Goal: Find specific page/section: Find specific page/section

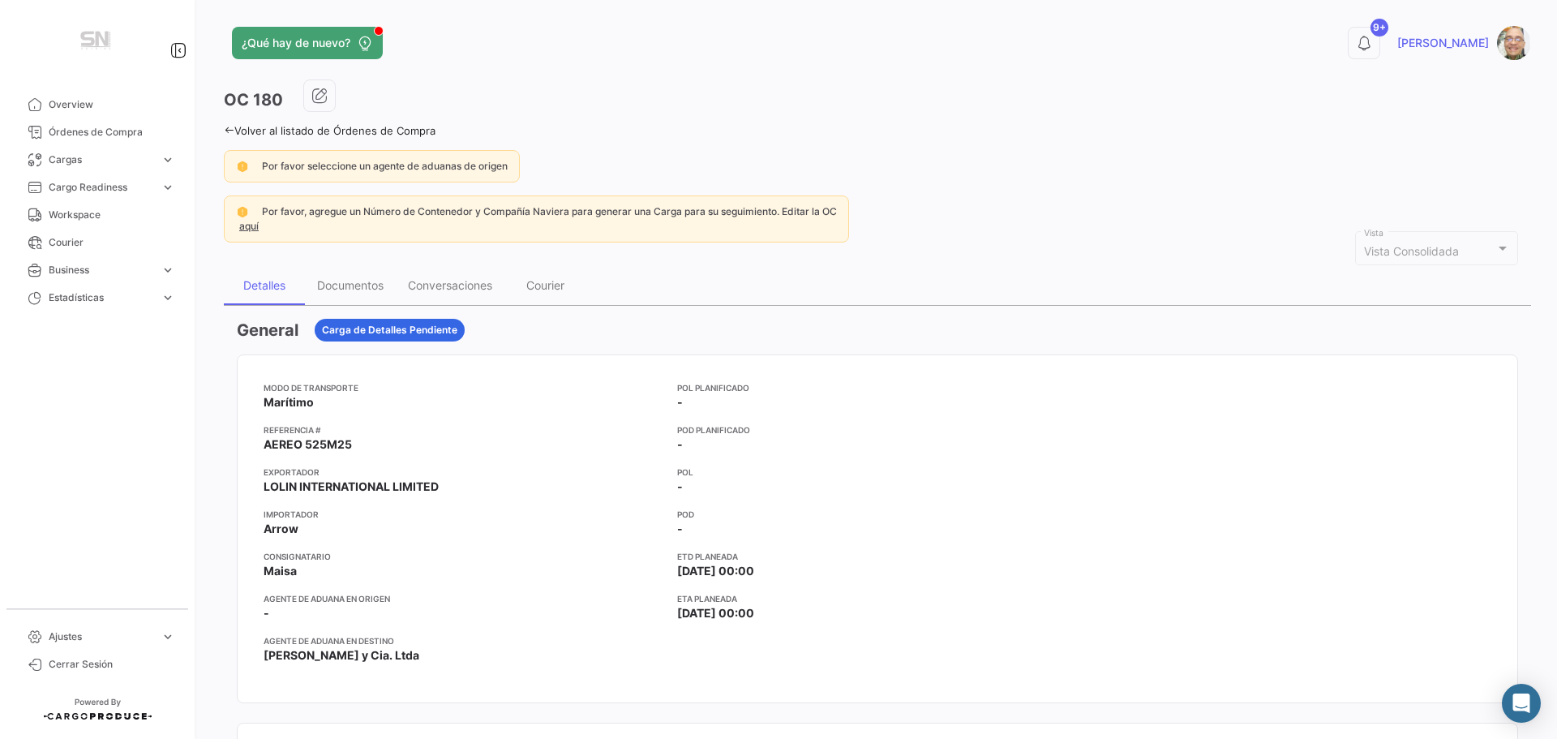
click at [237, 126] on link "Volver al listado de Órdenes de Compra" at bounding box center [330, 130] width 212 height 13
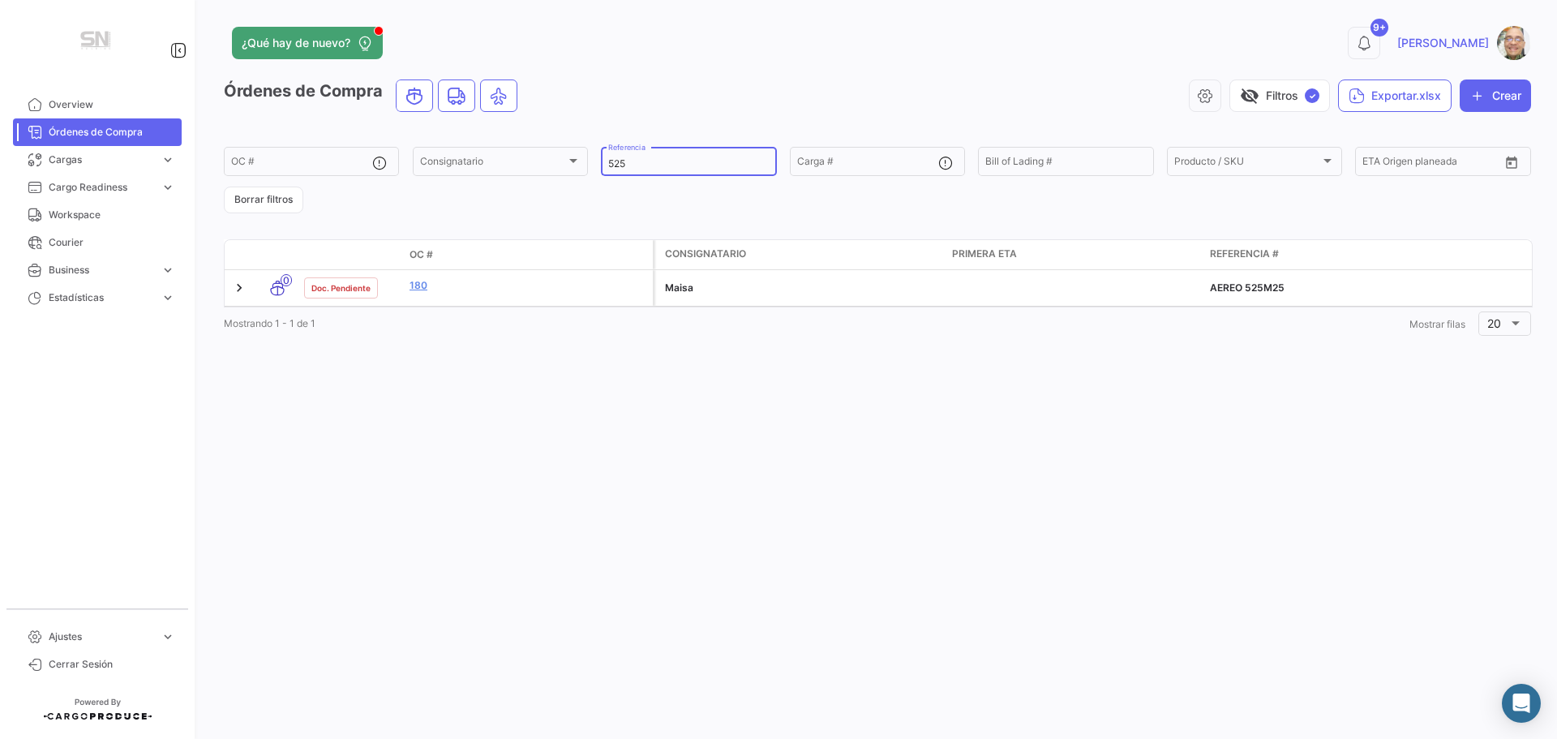
click at [639, 170] on div "525 Referencia" at bounding box center [688, 160] width 161 height 32
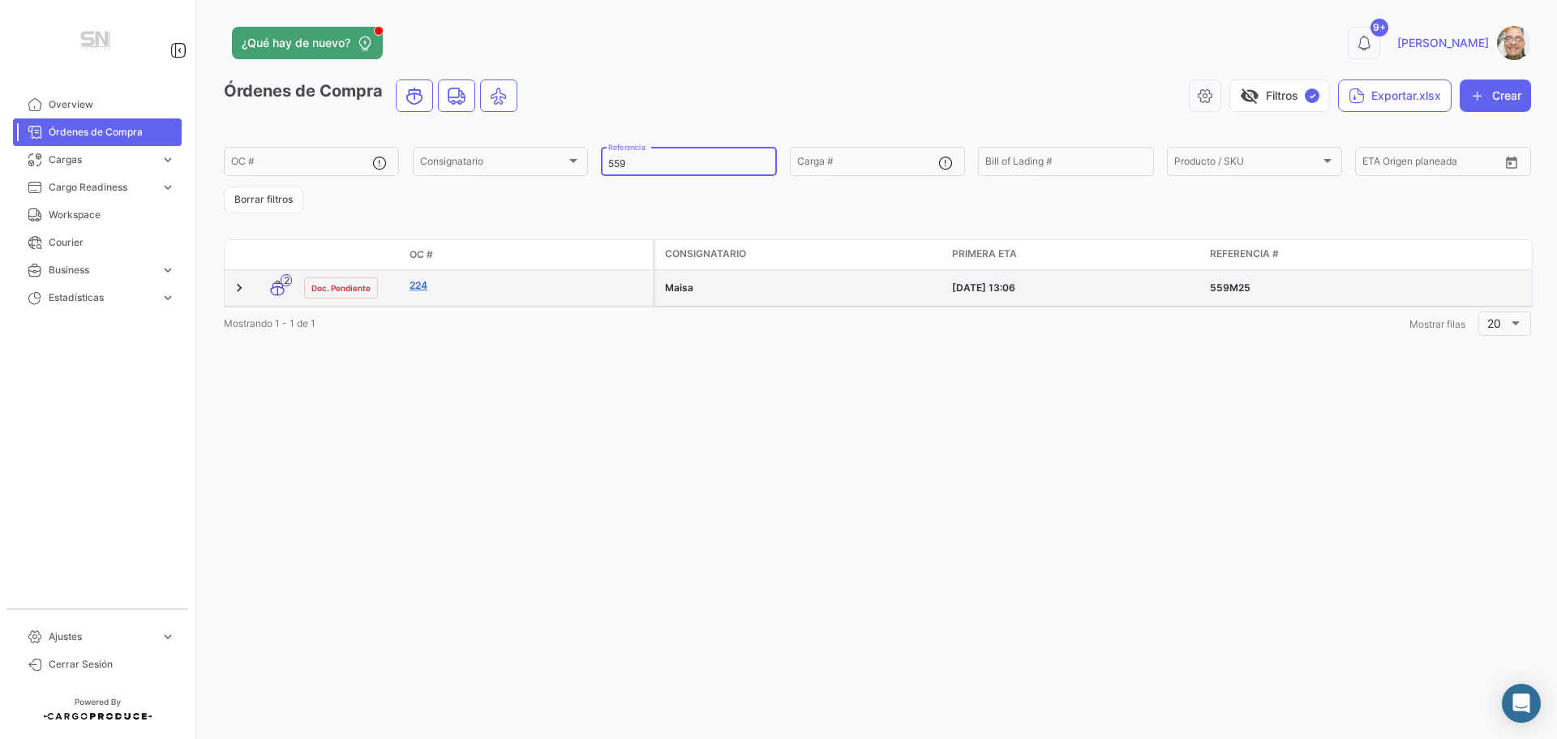
type input "559"
click at [421, 285] on link "224" at bounding box center [528, 285] width 237 height 15
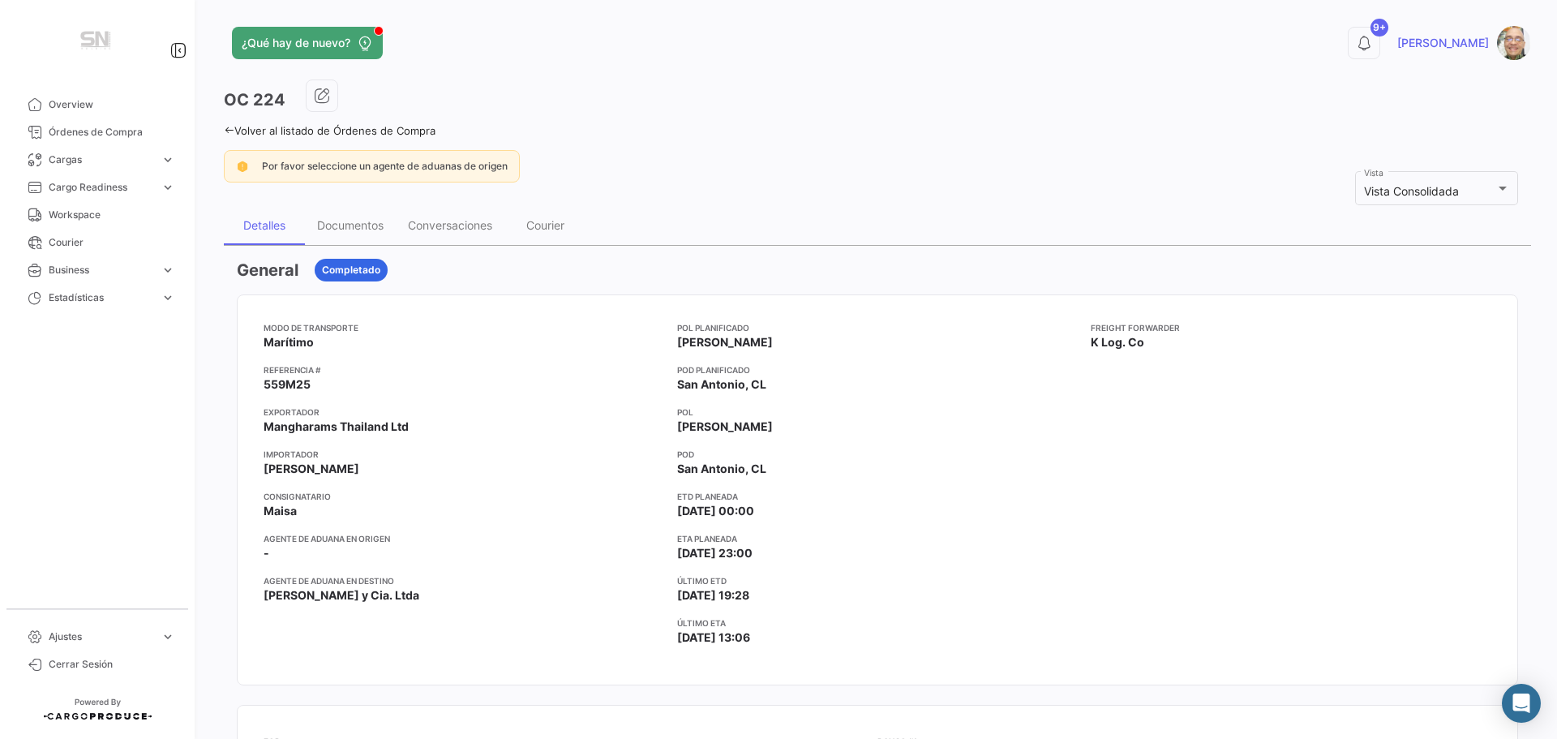
click at [229, 125] on icon at bounding box center [229, 130] width 11 height 11
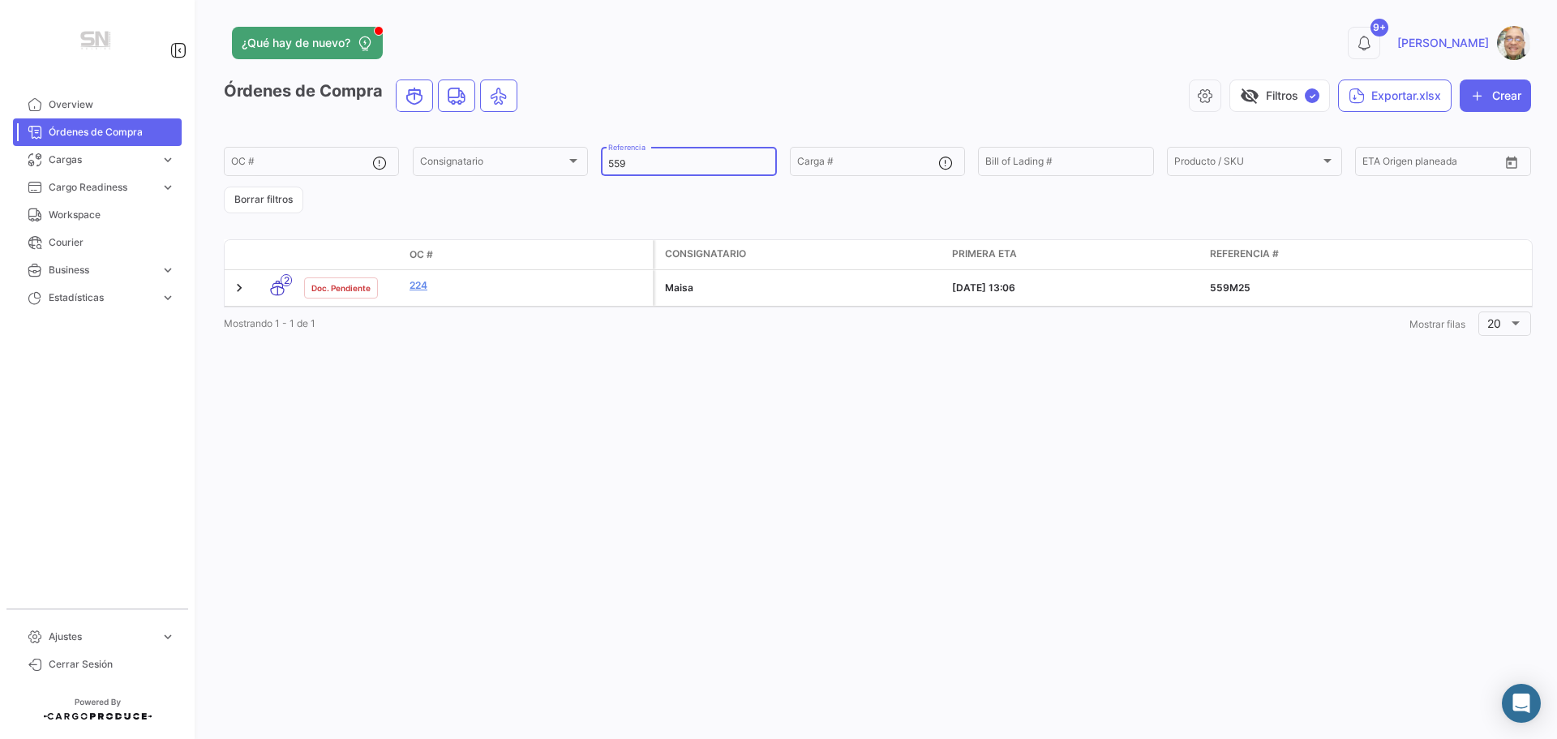
click at [659, 167] on input "559" at bounding box center [688, 163] width 161 height 11
type input "5"
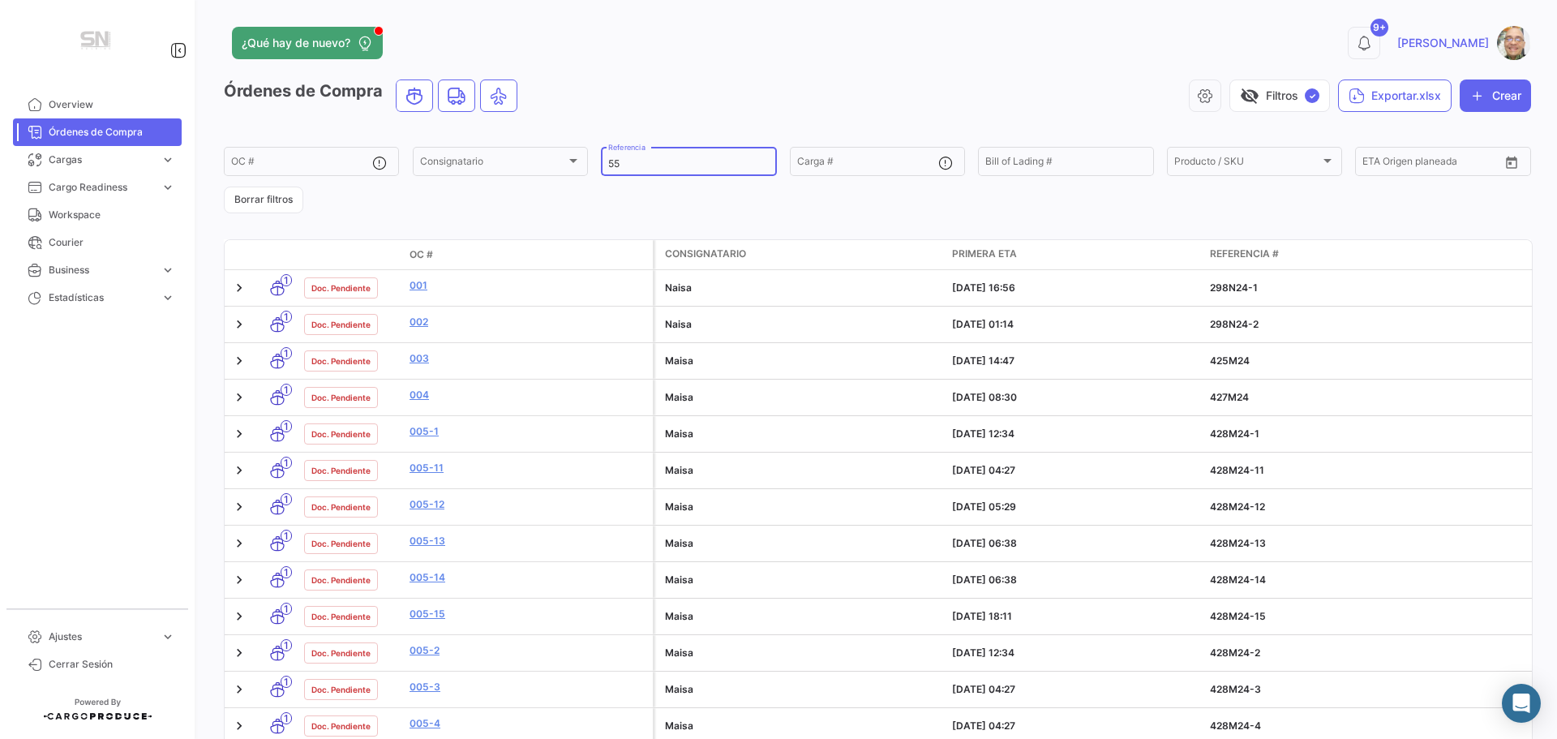
type input "559"
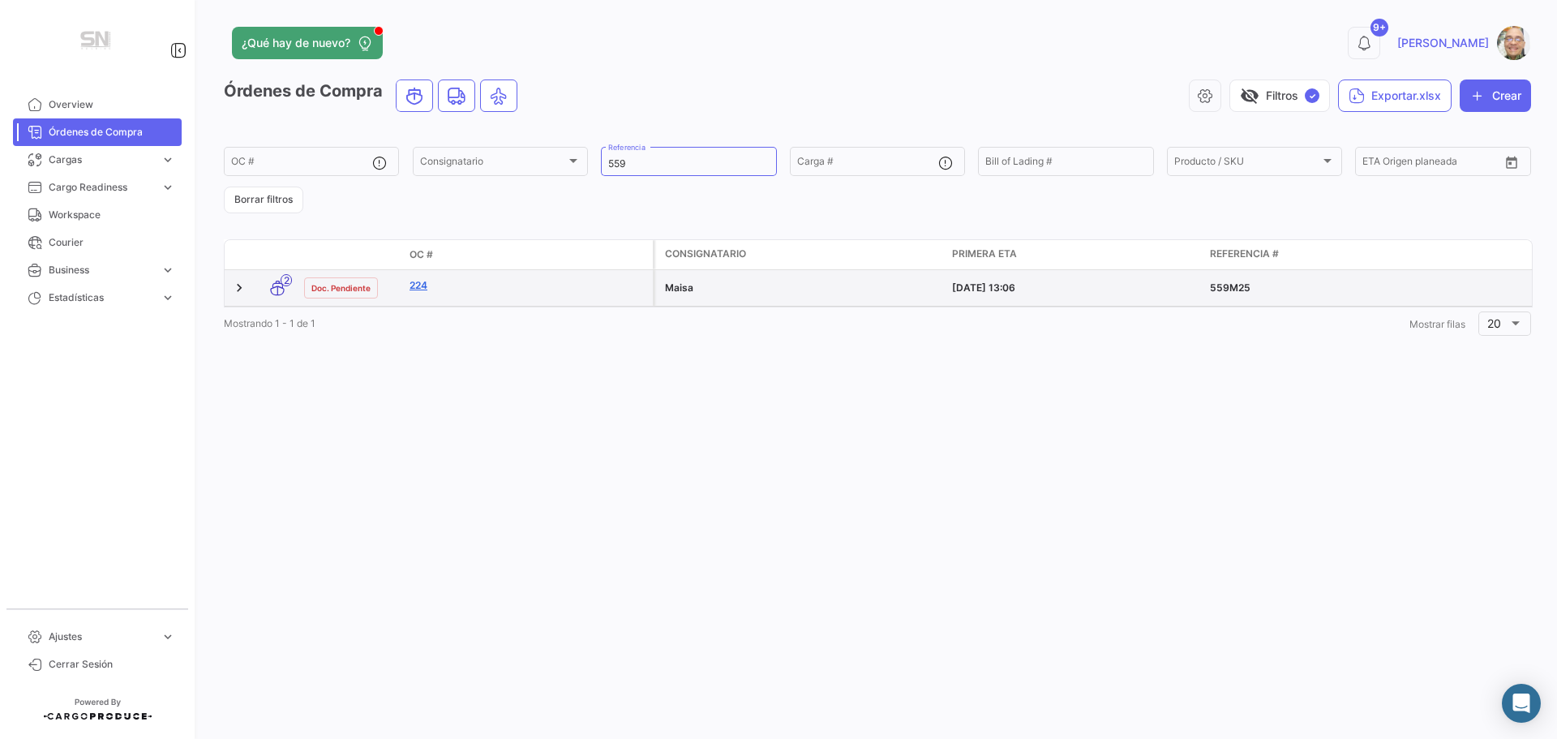
click at [482, 286] on link "224" at bounding box center [528, 285] width 237 height 15
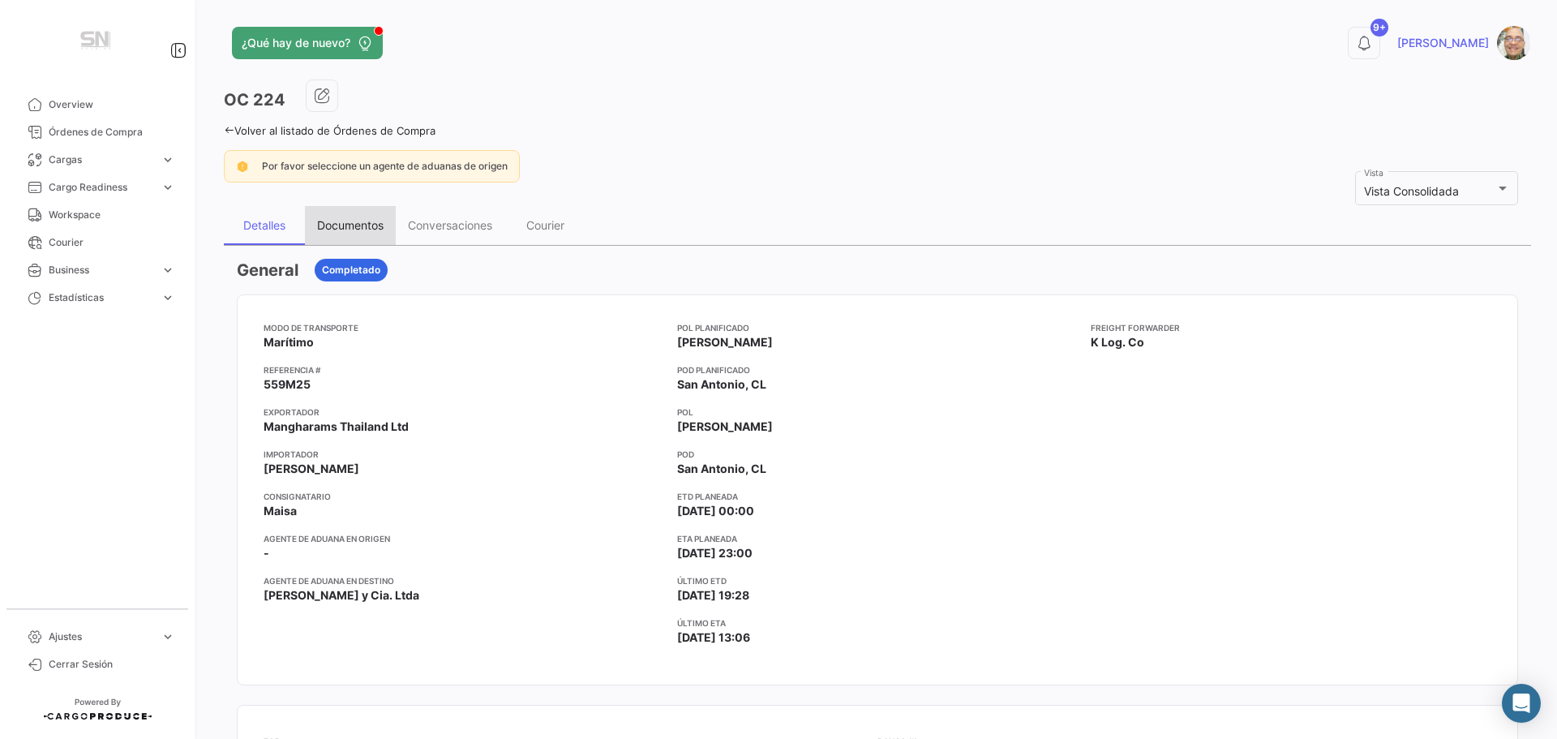
click at [329, 225] on div "Documentos" at bounding box center [350, 225] width 67 height 14
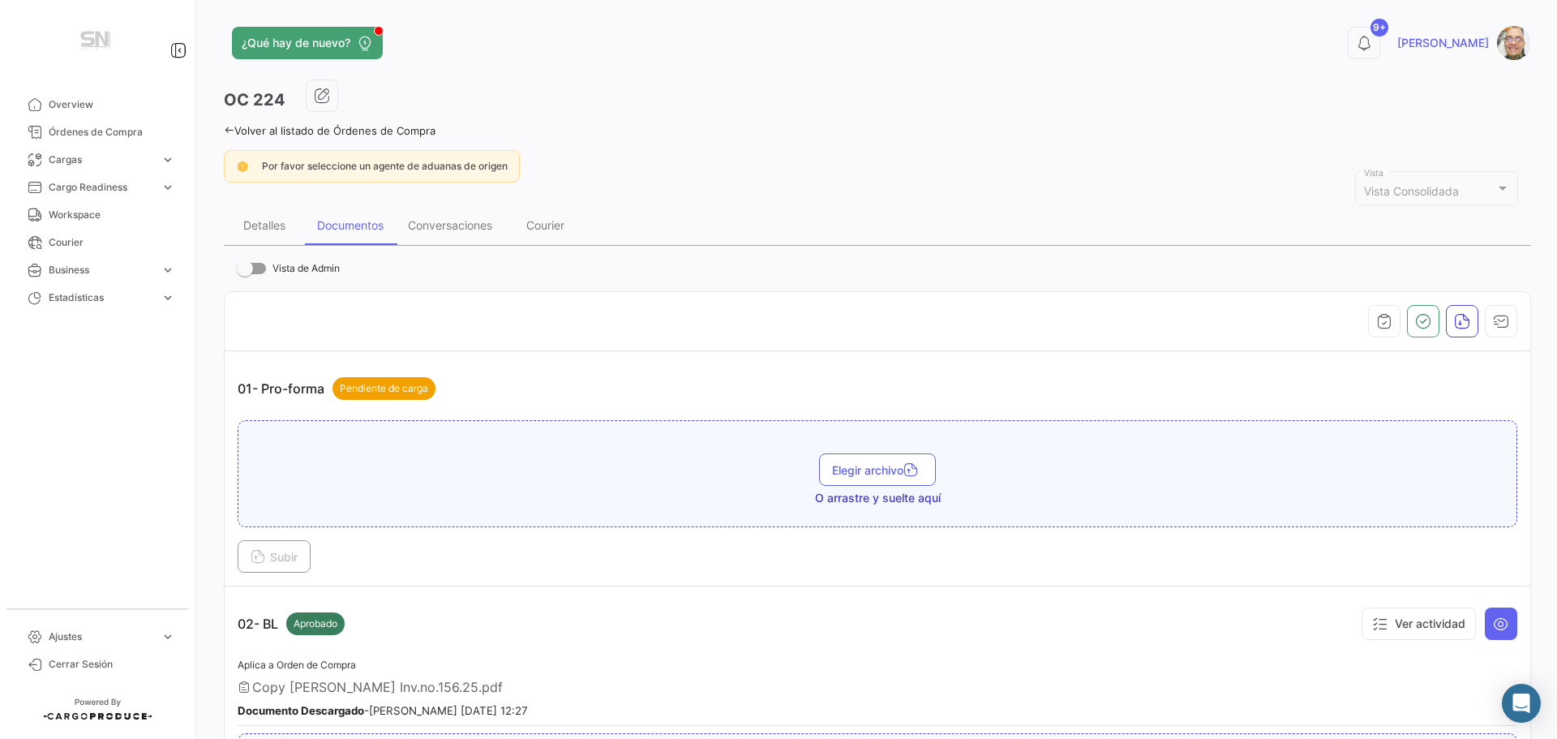
click at [224, 134] on icon at bounding box center [229, 130] width 11 height 11
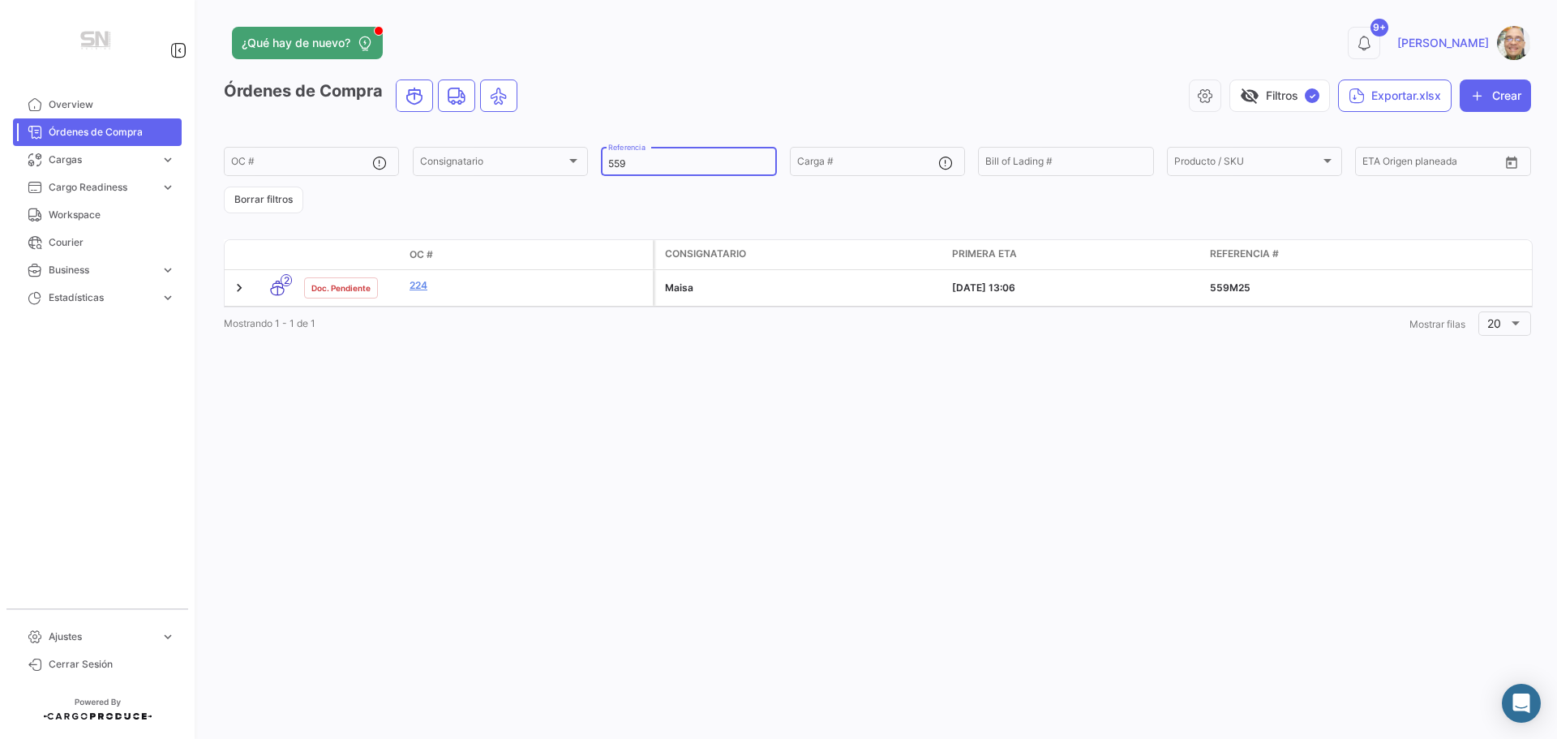
click at [652, 159] on input "559" at bounding box center [688, 163] width 161 height 11
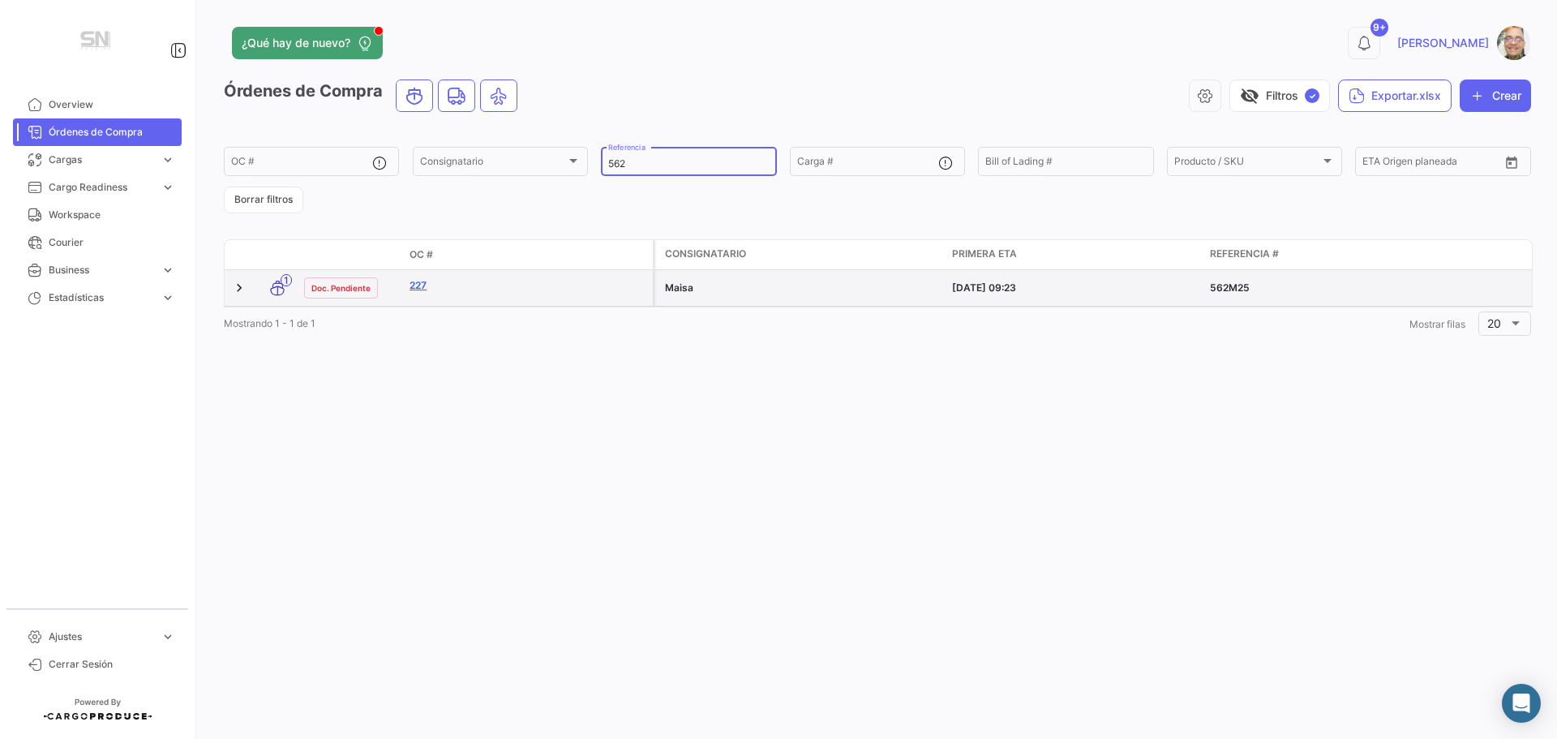
type input "562"
click at [465, 290] on link "227" at bounding box center [528, 285] width 237 height 15
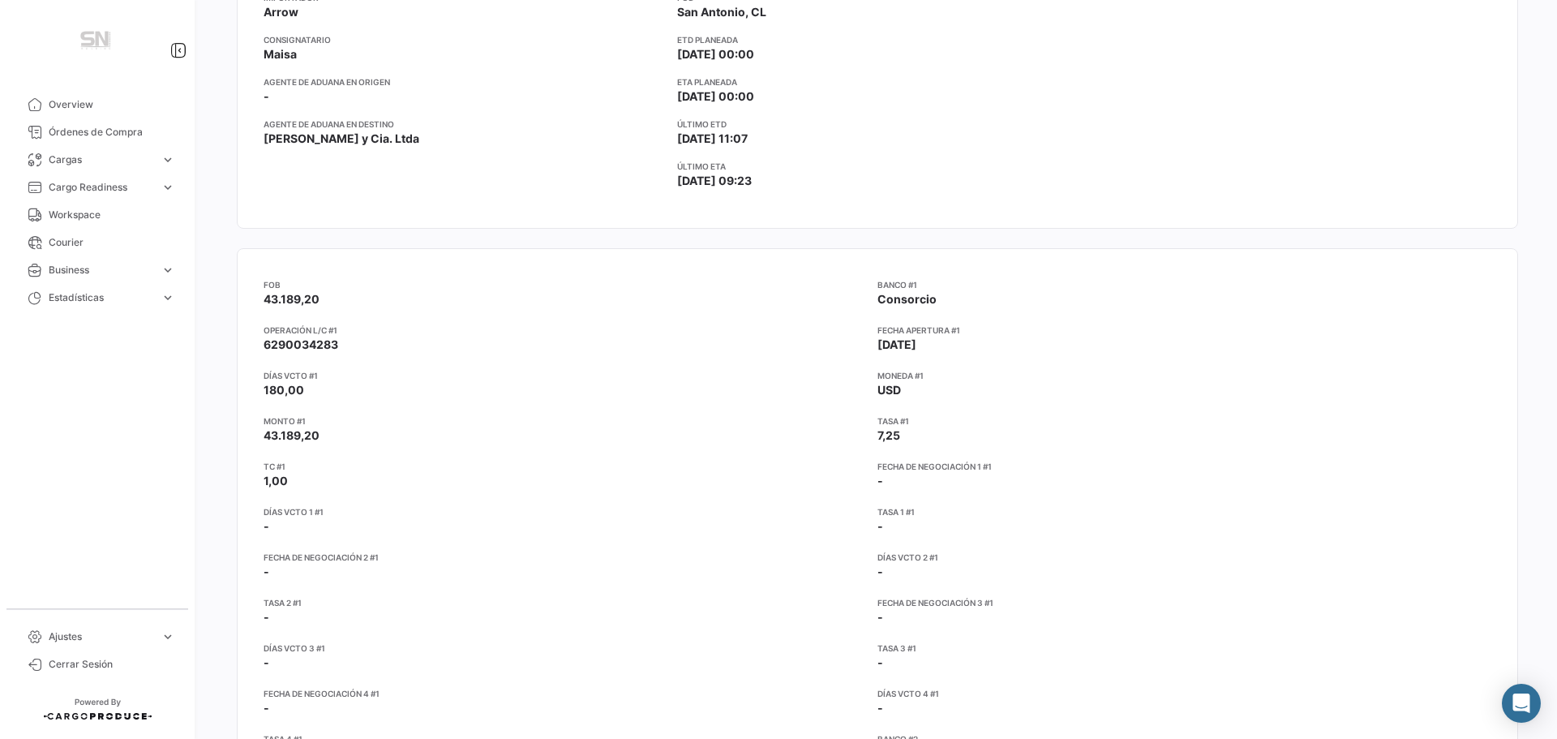
scroll to position [324, 0]
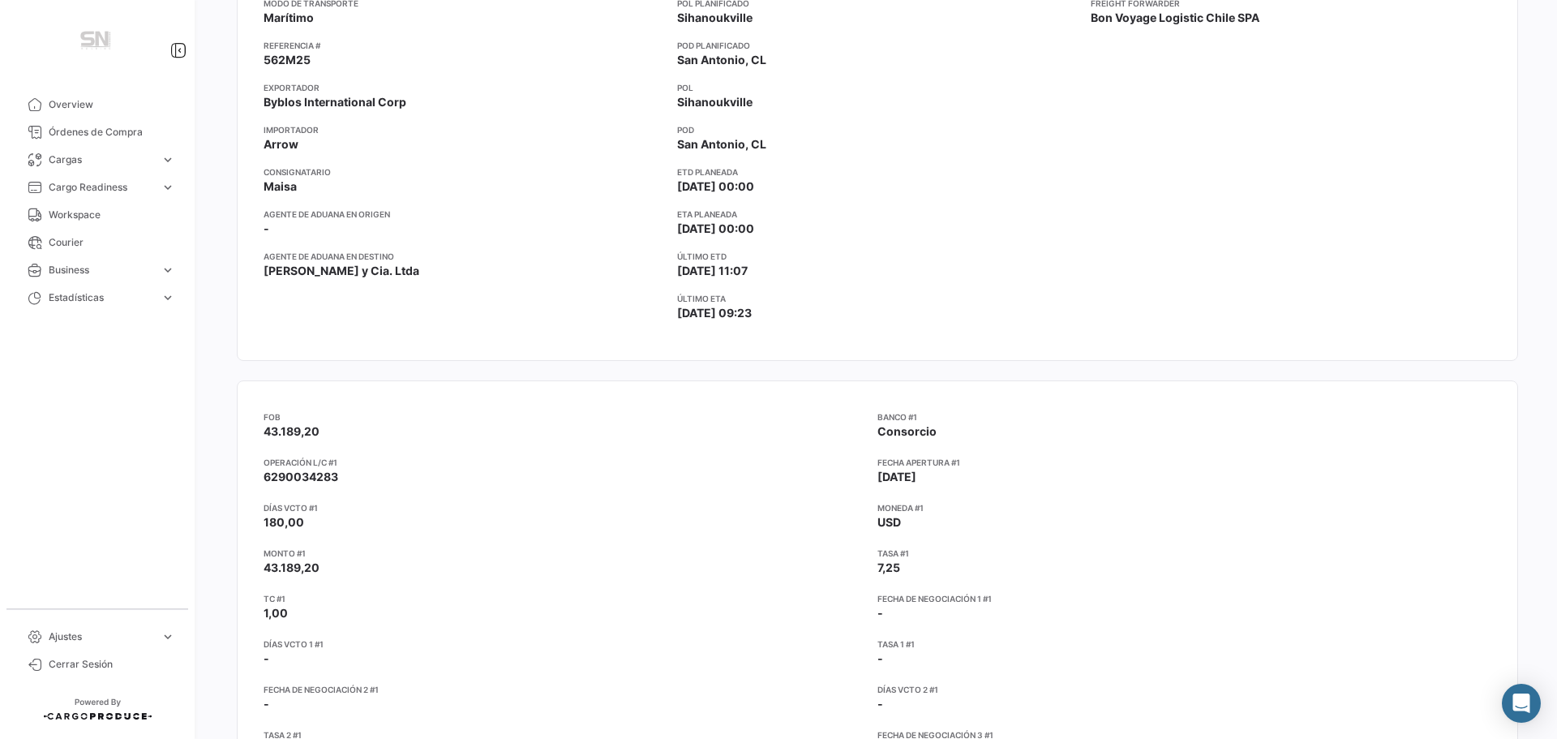
click at [1139, 247] on div "Freight Forwarder Bon Voyage Logistic Chile SPA" at bounding box center [1291, 165] width 401 height 337
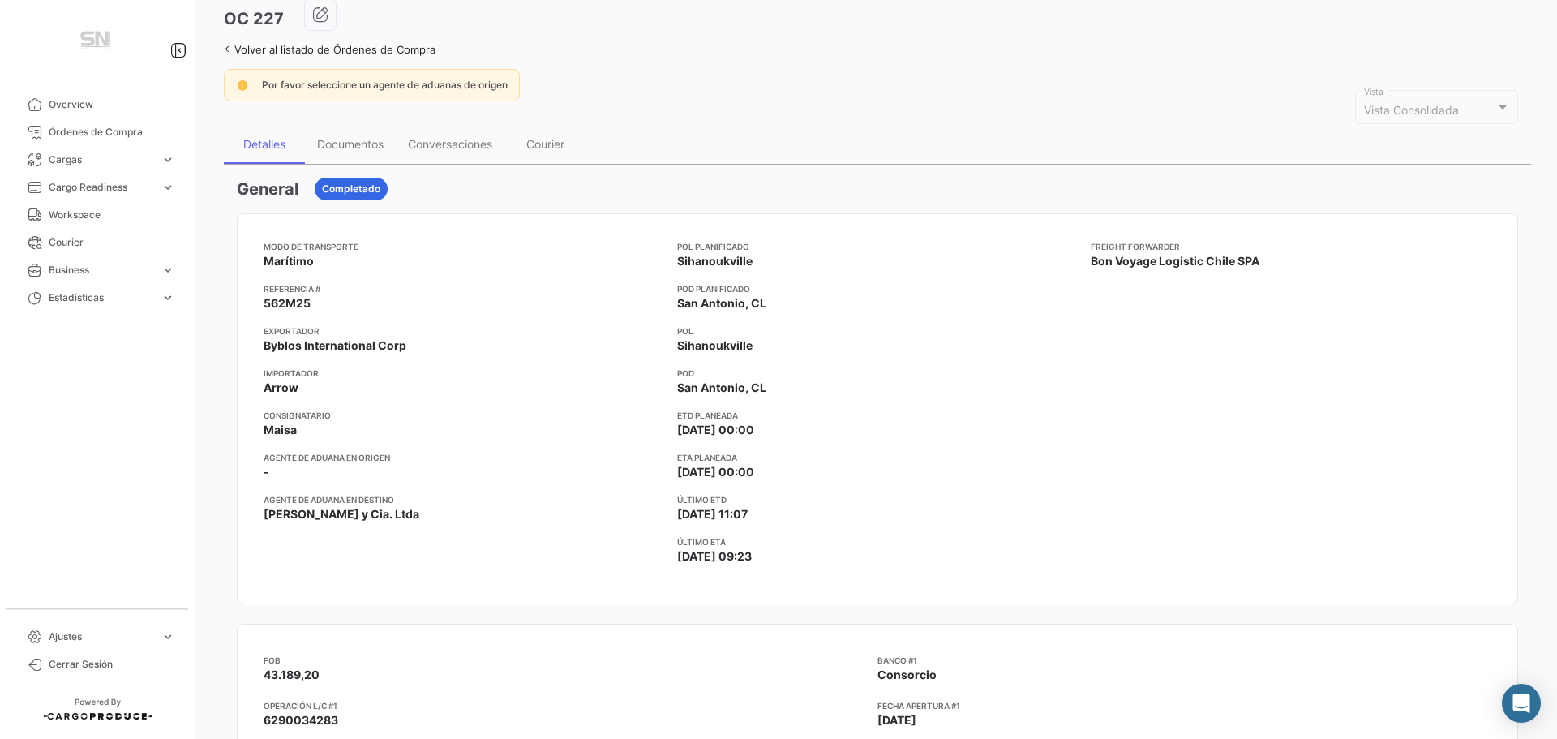
click at [231, 46] on icon at bounding box center [229, 49] width 11 height 11
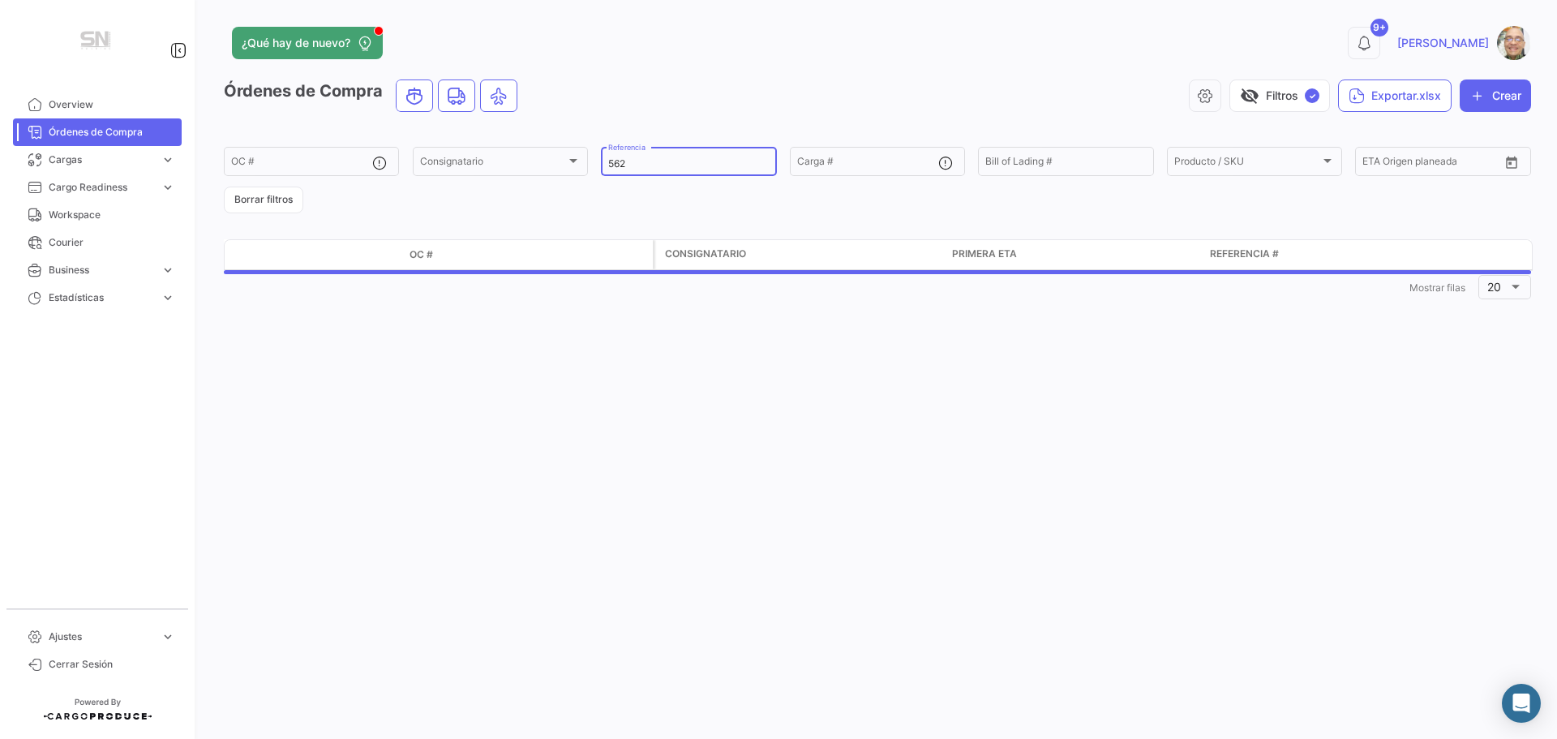
click at [646, 157] on div "562 Referencia" at bounding box center [688, 160] width 161 height 32
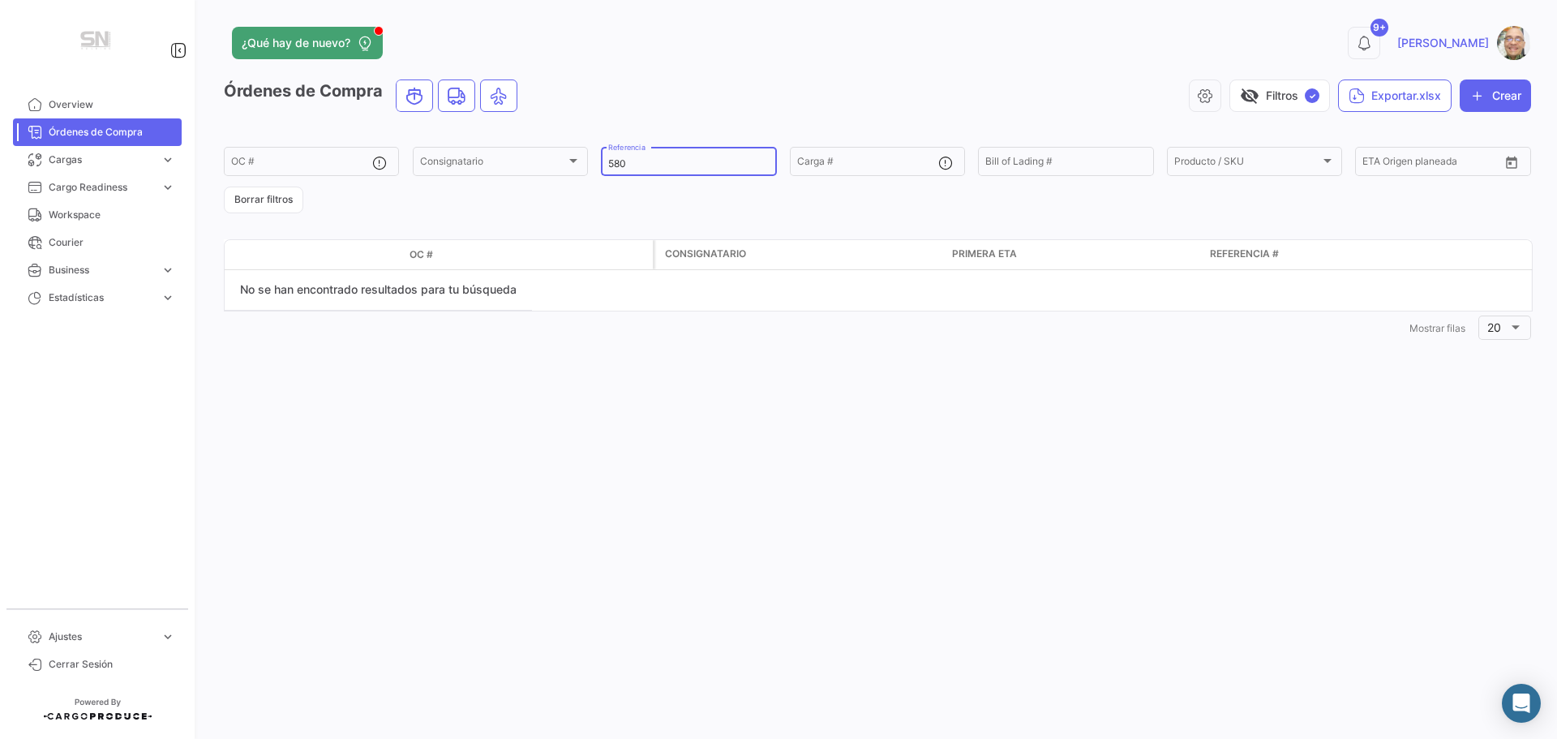
click at [631, 169] on input "580" at bounding box center [688, 163] width 161 height 11
type input "581"
